Goal: Check status: Check status

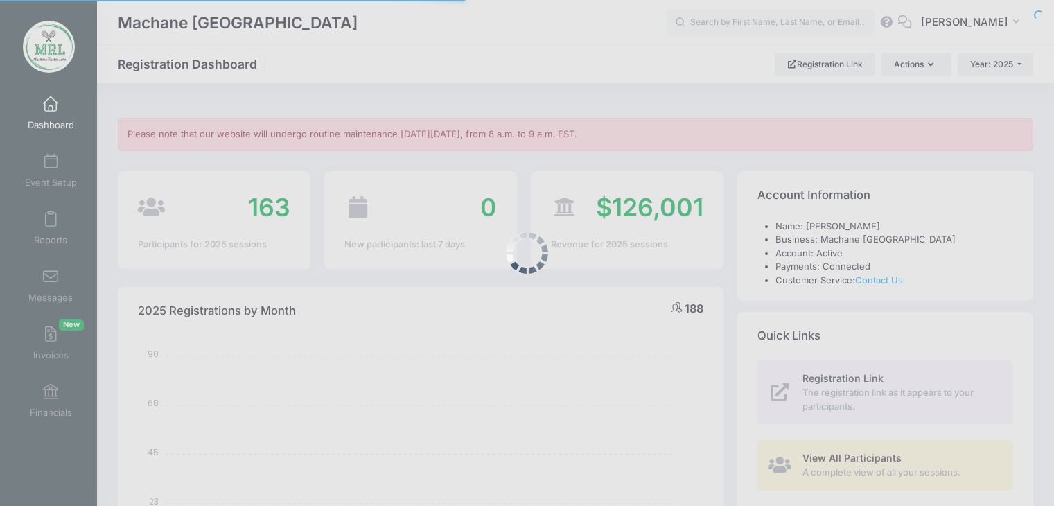
select select
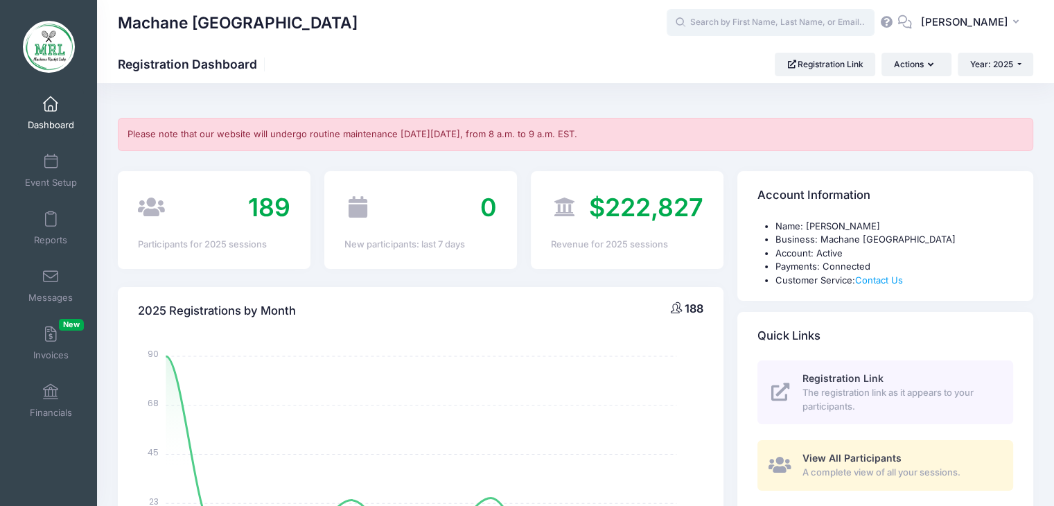
click at [743, 23] on input "text" at bounding box center [771, 23] width 208 height 28
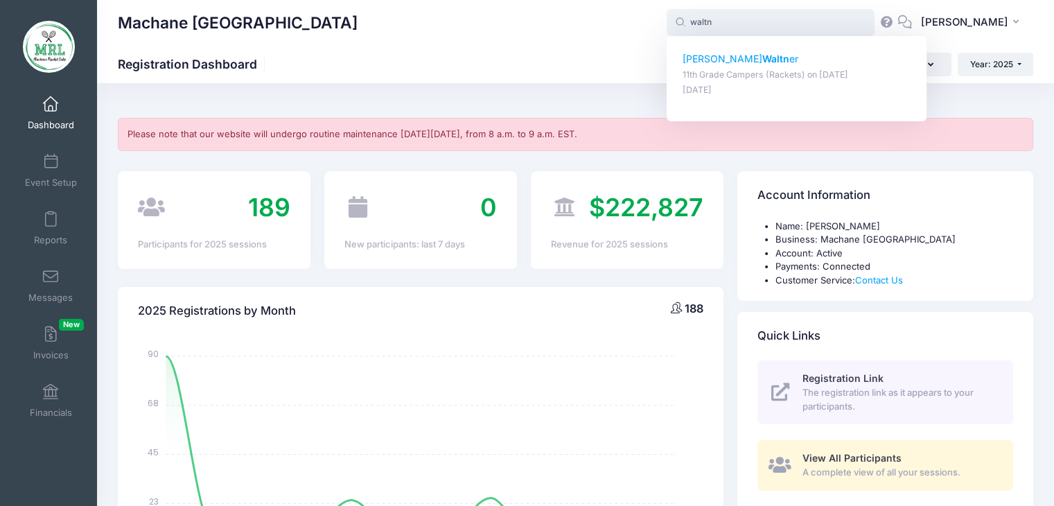
click at [762, 62] on strong "Waltn" at bounding box center [775, 59] width 27 height 12
type input "[PERSON_NAME] (11th Grade Campers (Rackets), [DATE])"
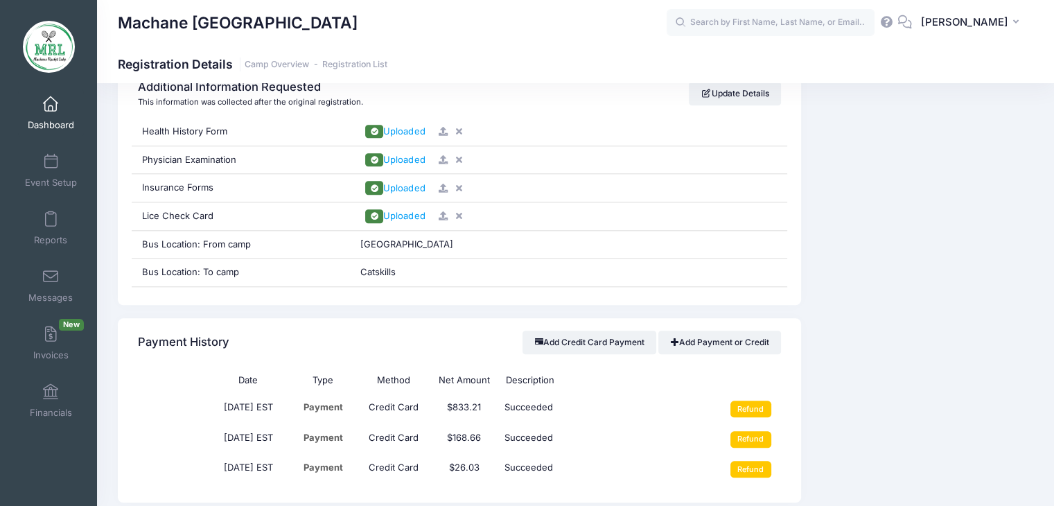
scroll to position [1487, 0]
